Goal: Information Seeking & Learning: Learn about a topic

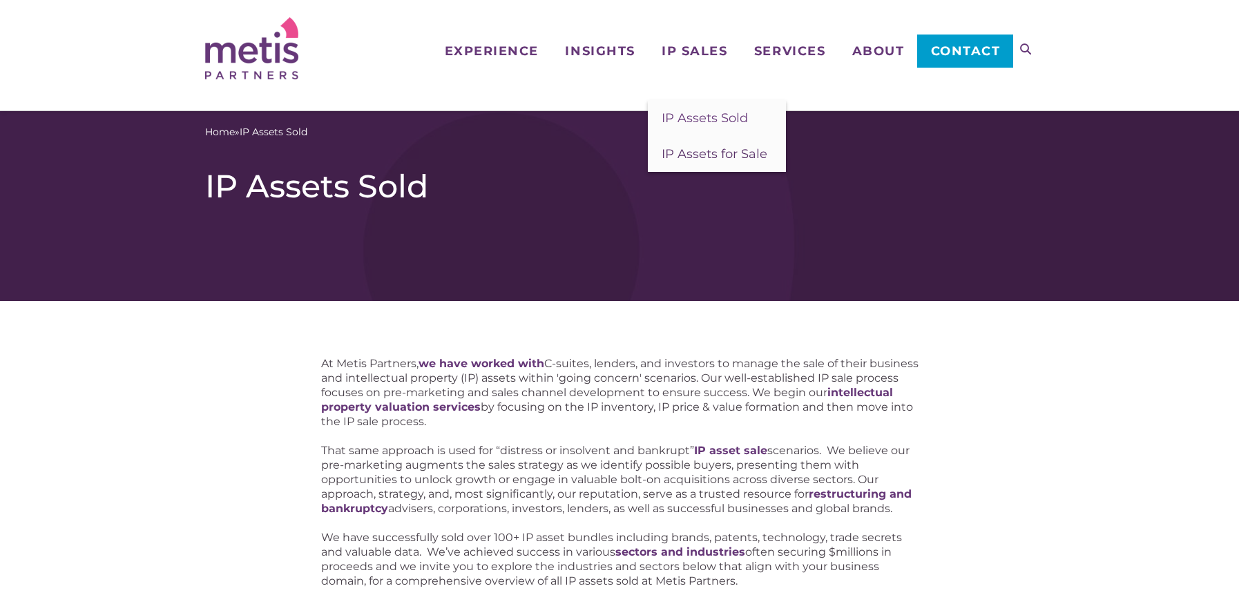
click at [722, 154] on span "IP Assets for Sale" at bounding box center [714, 153] width 106 height 15
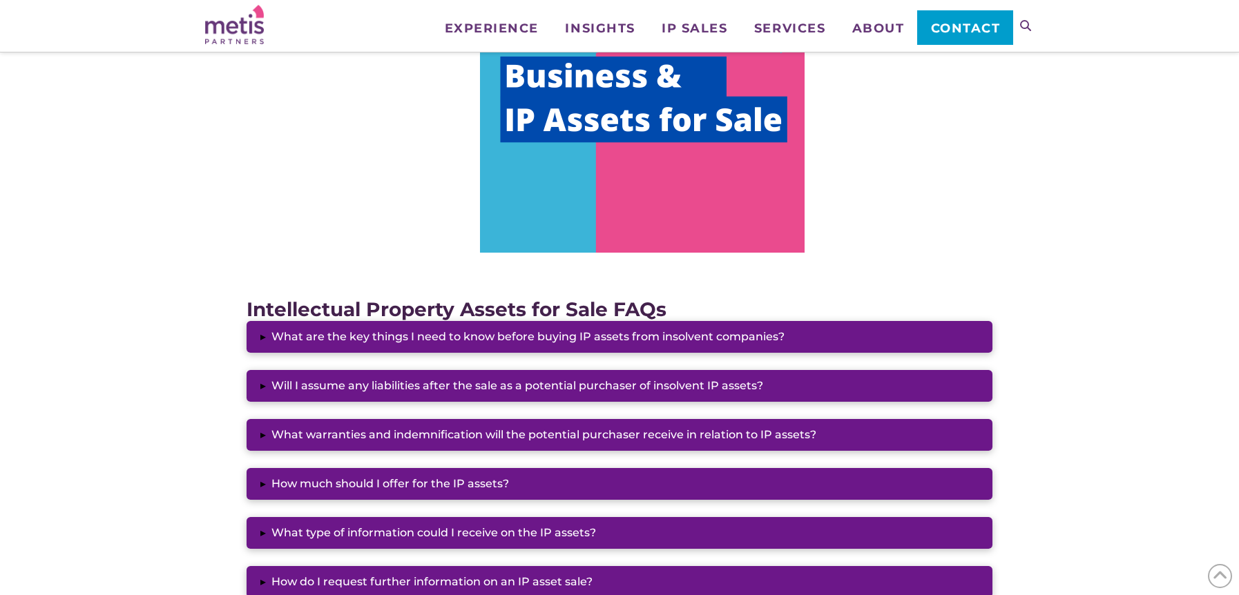
scroll to position [918, 0]
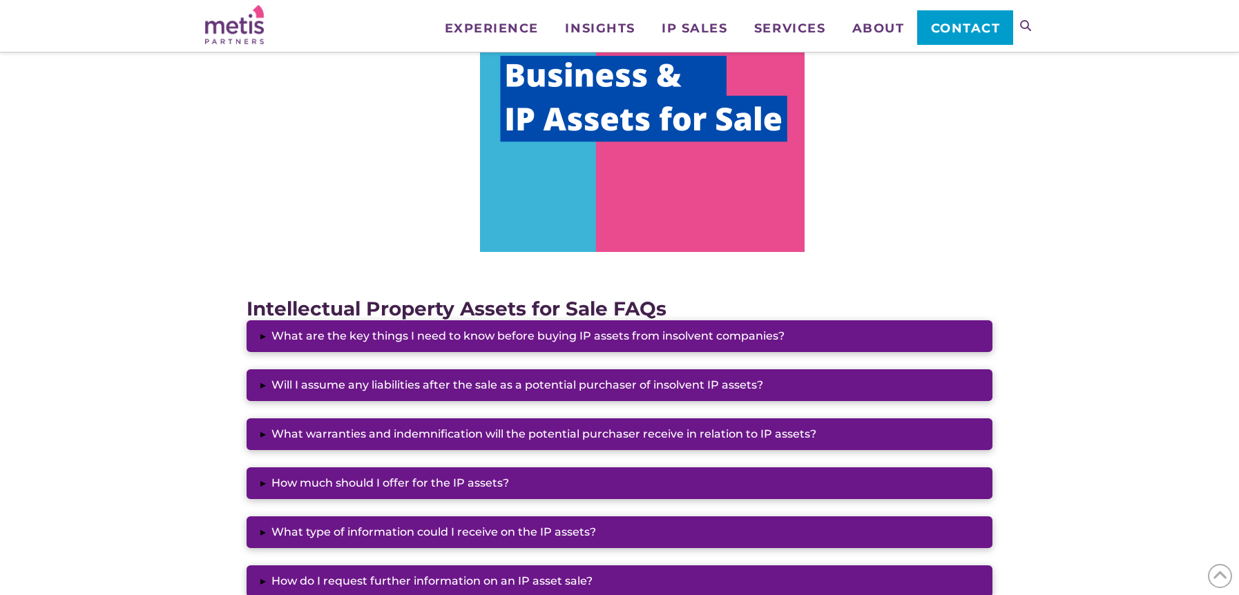
click at [590, 173] on img at bounding box center [642, 116] width 324 height 272
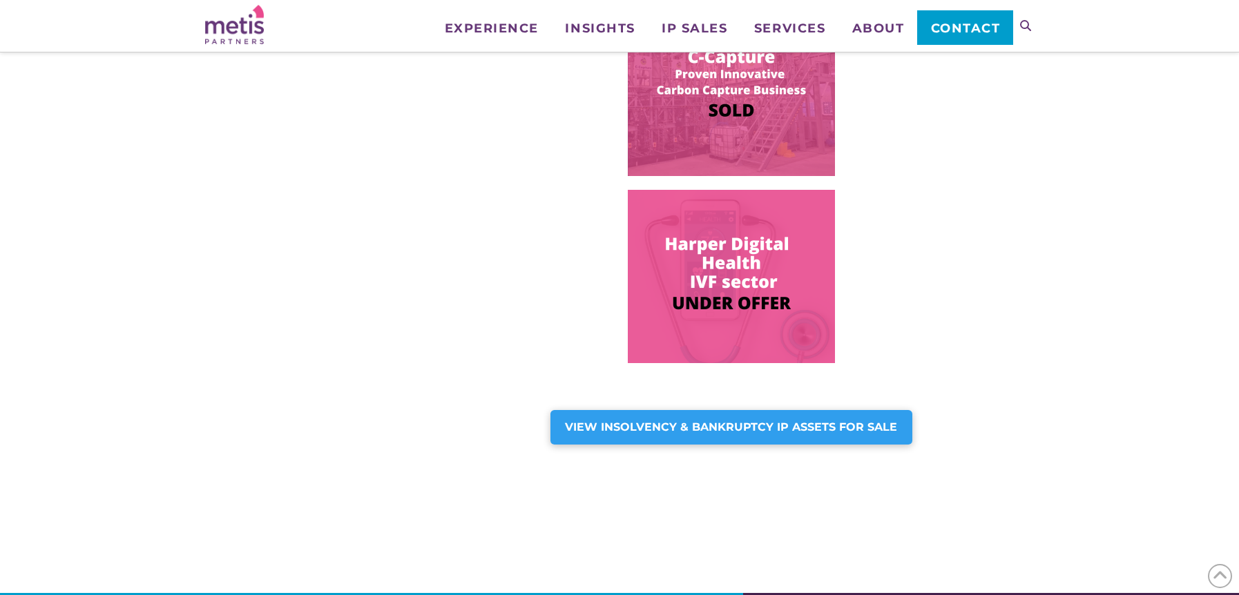
scroll to position [853, 0]
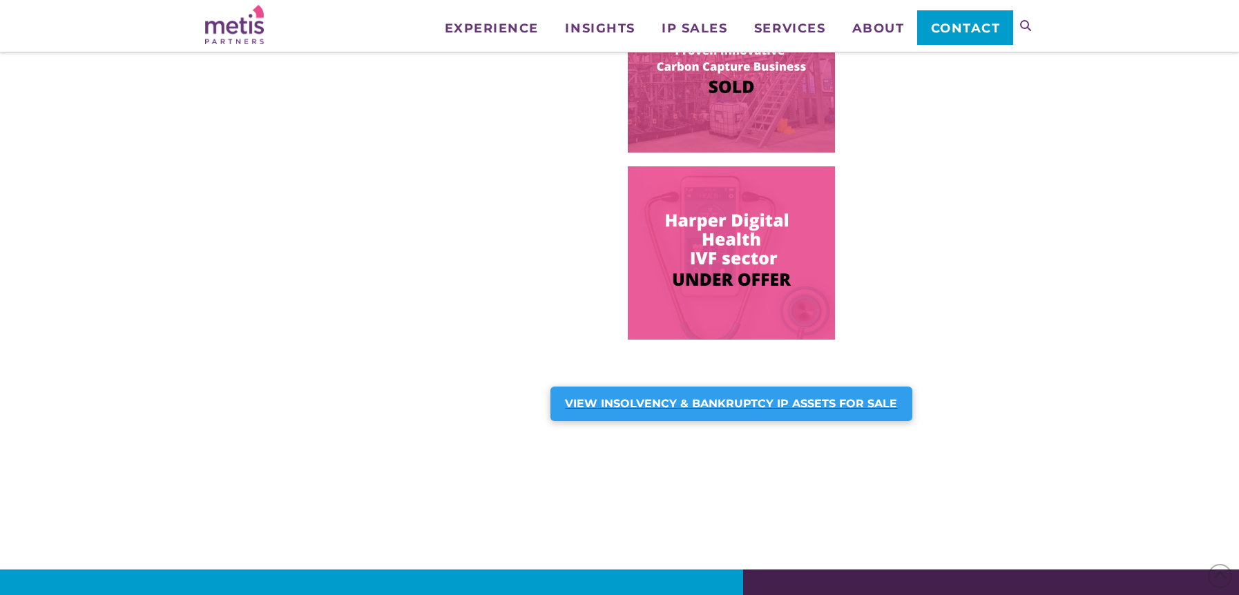
click at [739, 402] on strong "VIEW INSOLVENCY & BANKRUPTCY IP ASSETS FOR SALE" at bounding box center [731, 403] width 332 height 13
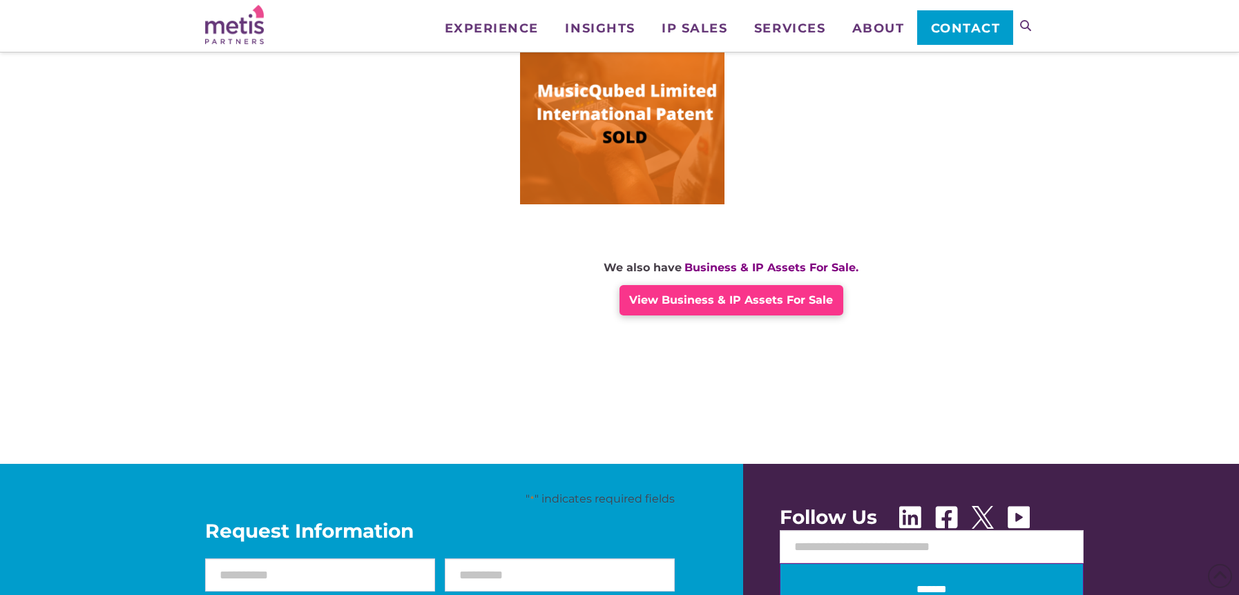
scroll to position [1102, 0]
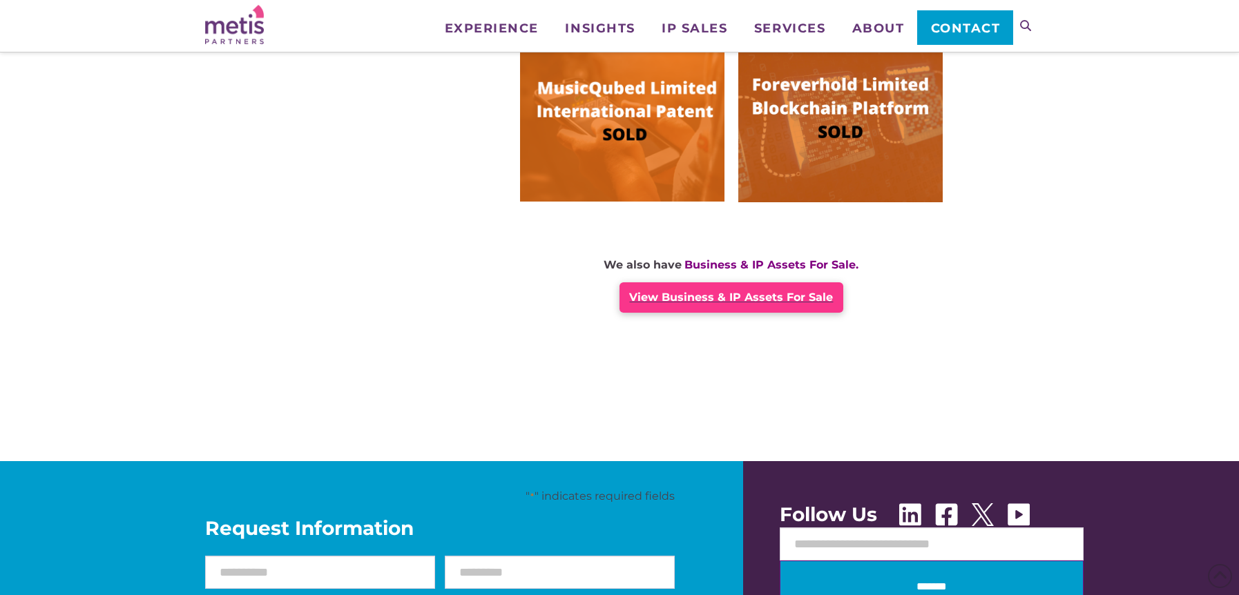
click at [730, 289] on div "View Business & IP Assets For Sale" at bounding box center [730, 297] width 223 height 30
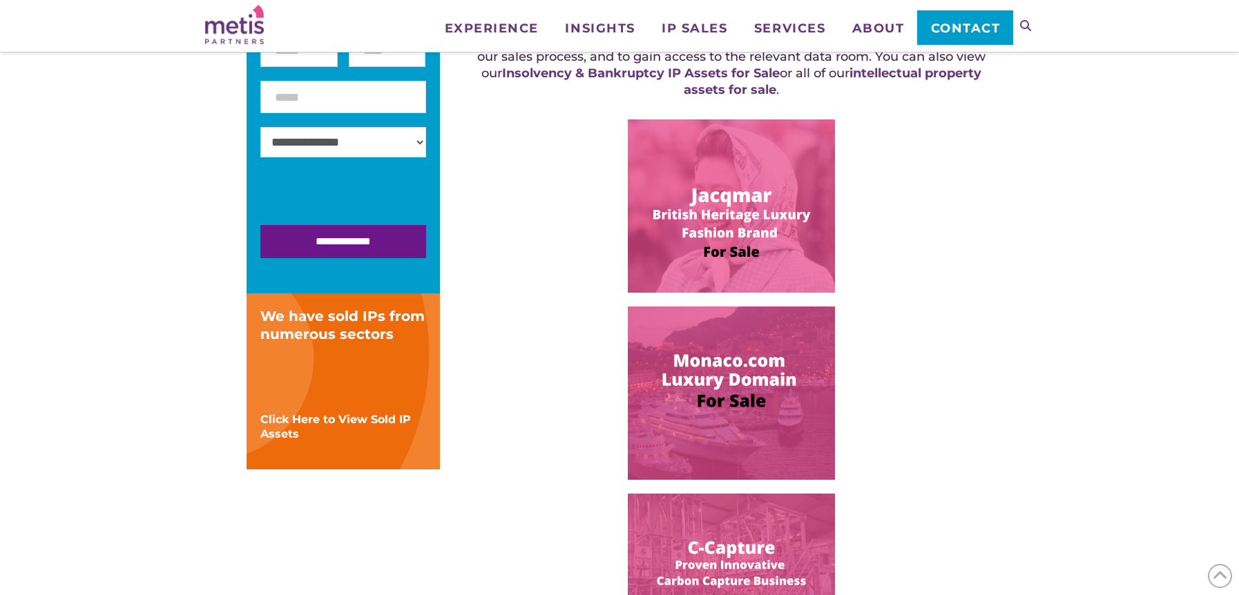
scroll to position [334, 0]
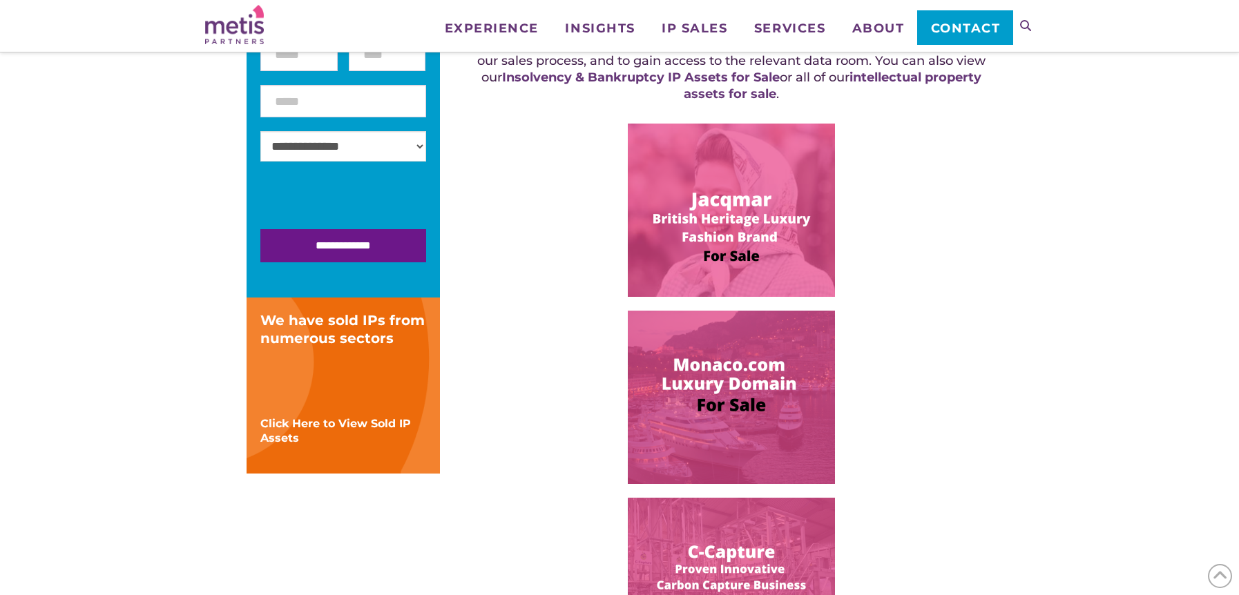
click at [724, 207] on img at bounding box center [731, 210] width 207 height 173
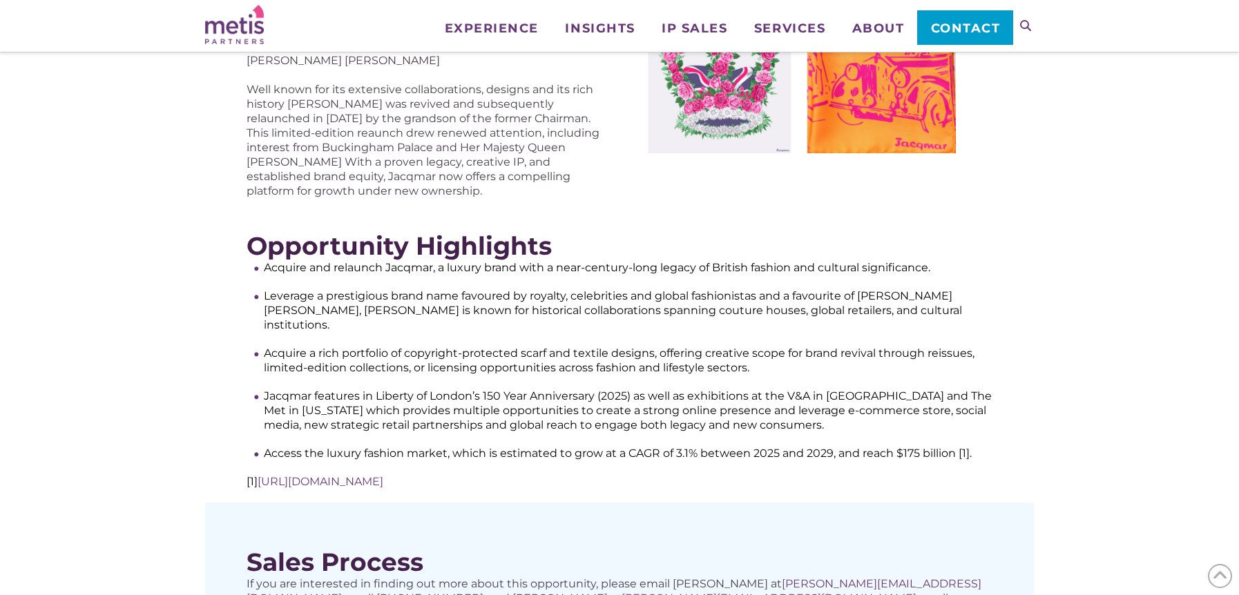
scroll to position [472, 0]
